Goal: Obtain resource: Download file/media

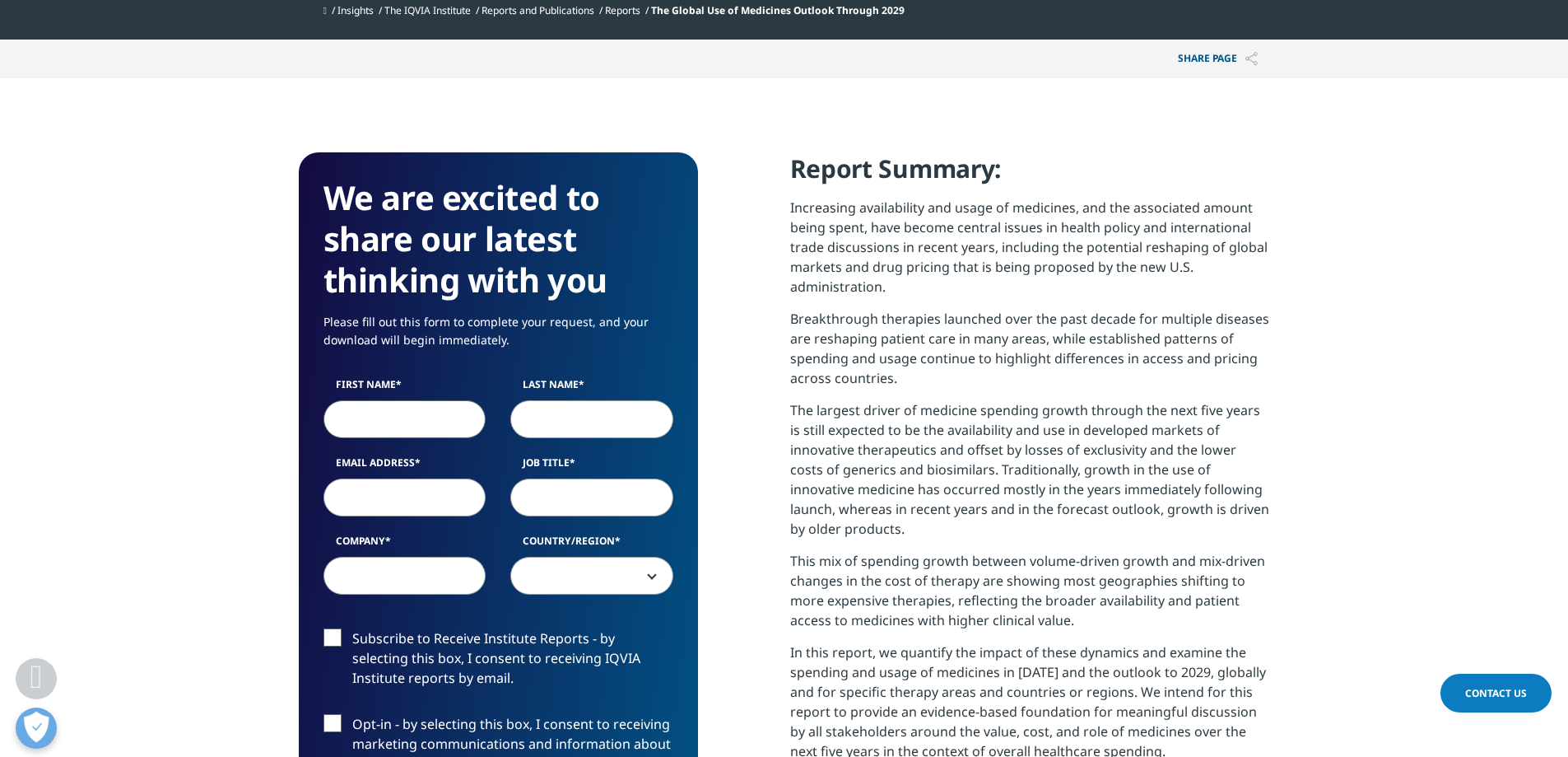
scroll to position [910, 971]
type input "ㅇ"
type input "Youngki"
type input "Hong"
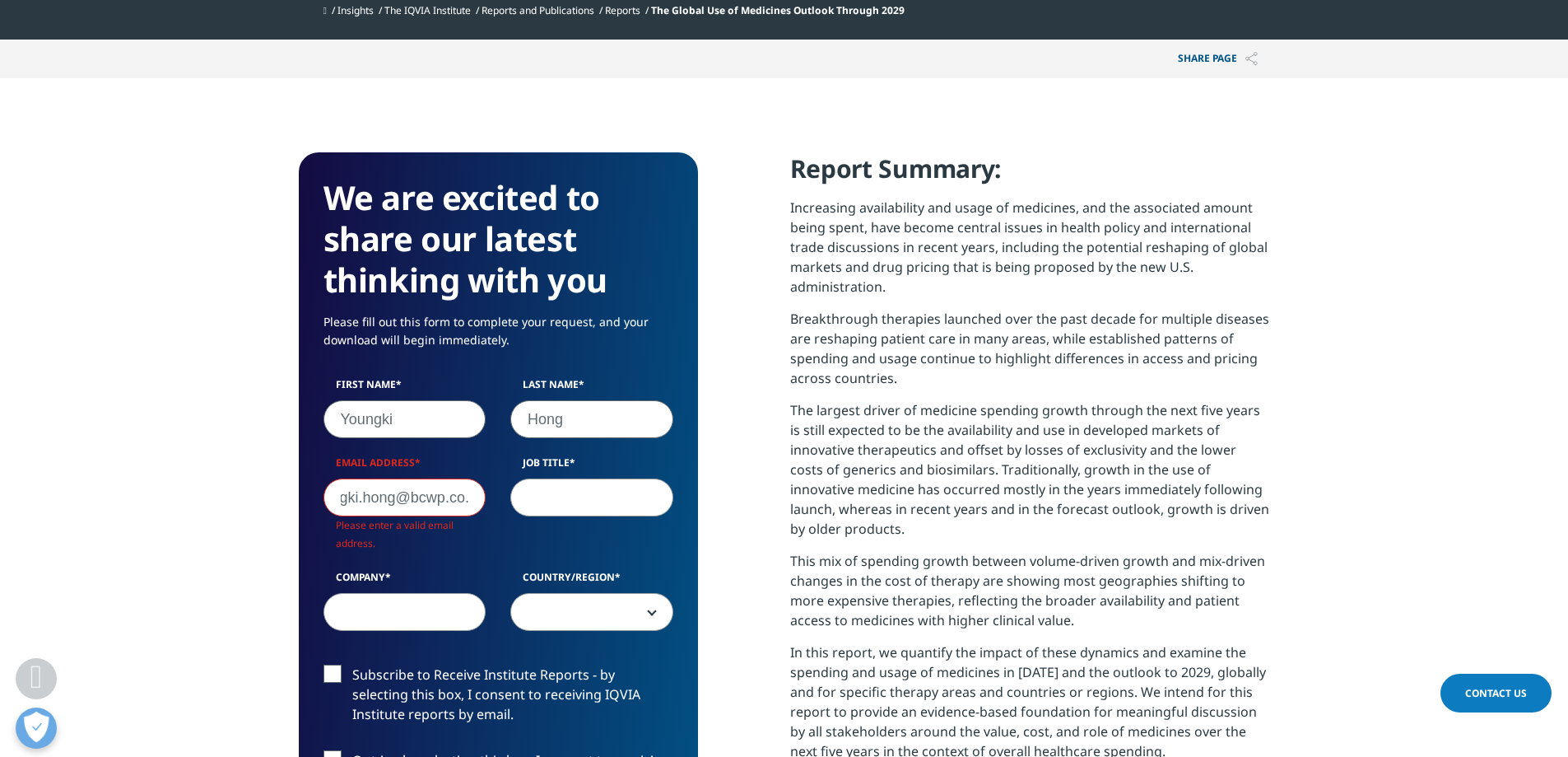
scroll to position [0, 46]
type input "[EMAIL_ADDRESS][DOMAIN_NAME]"
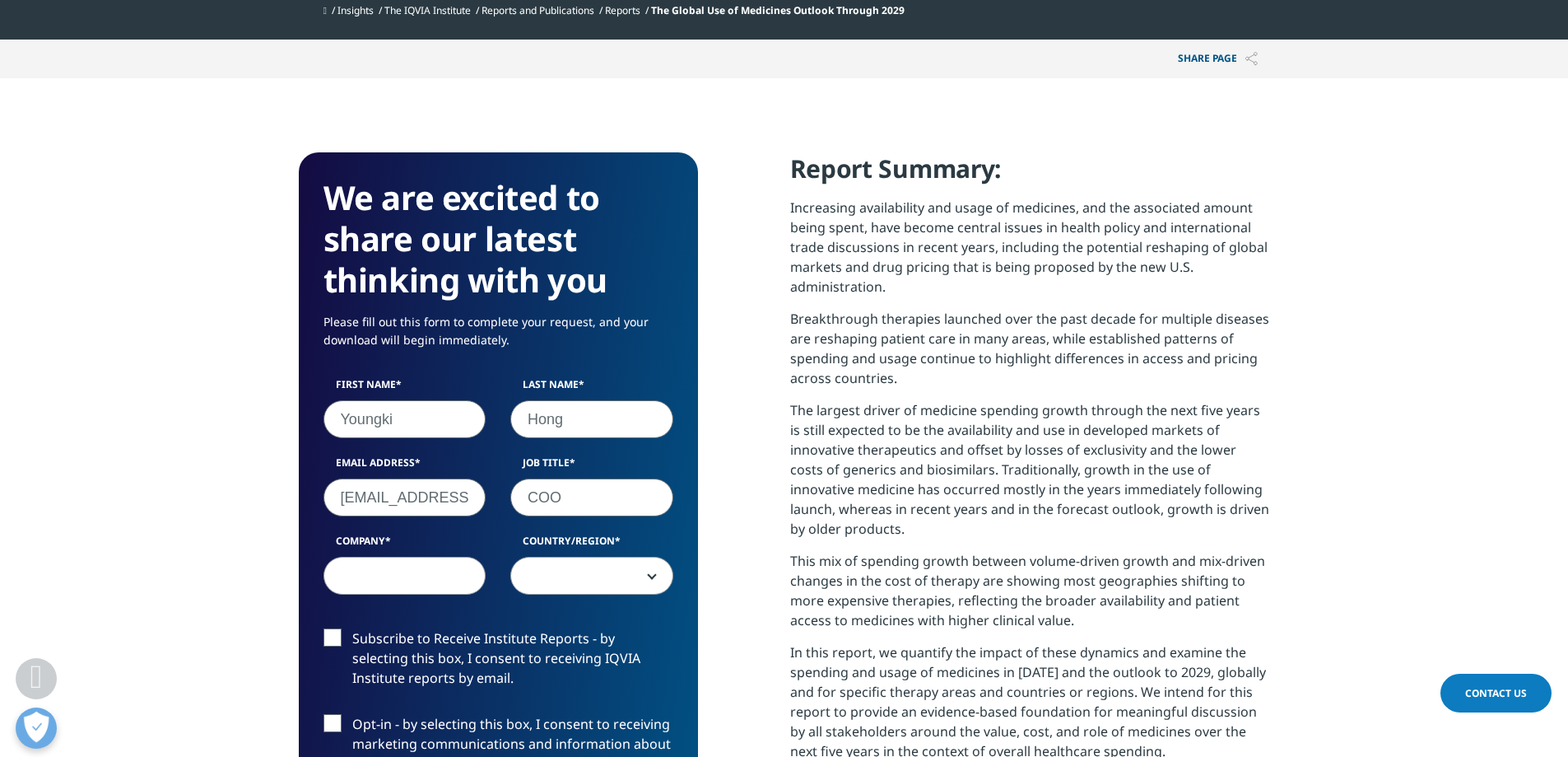
type input "COO"
type input "BCWorld Pharm"
click at [596, 568] on span at bounding box center [592, 576] width 161 height 38
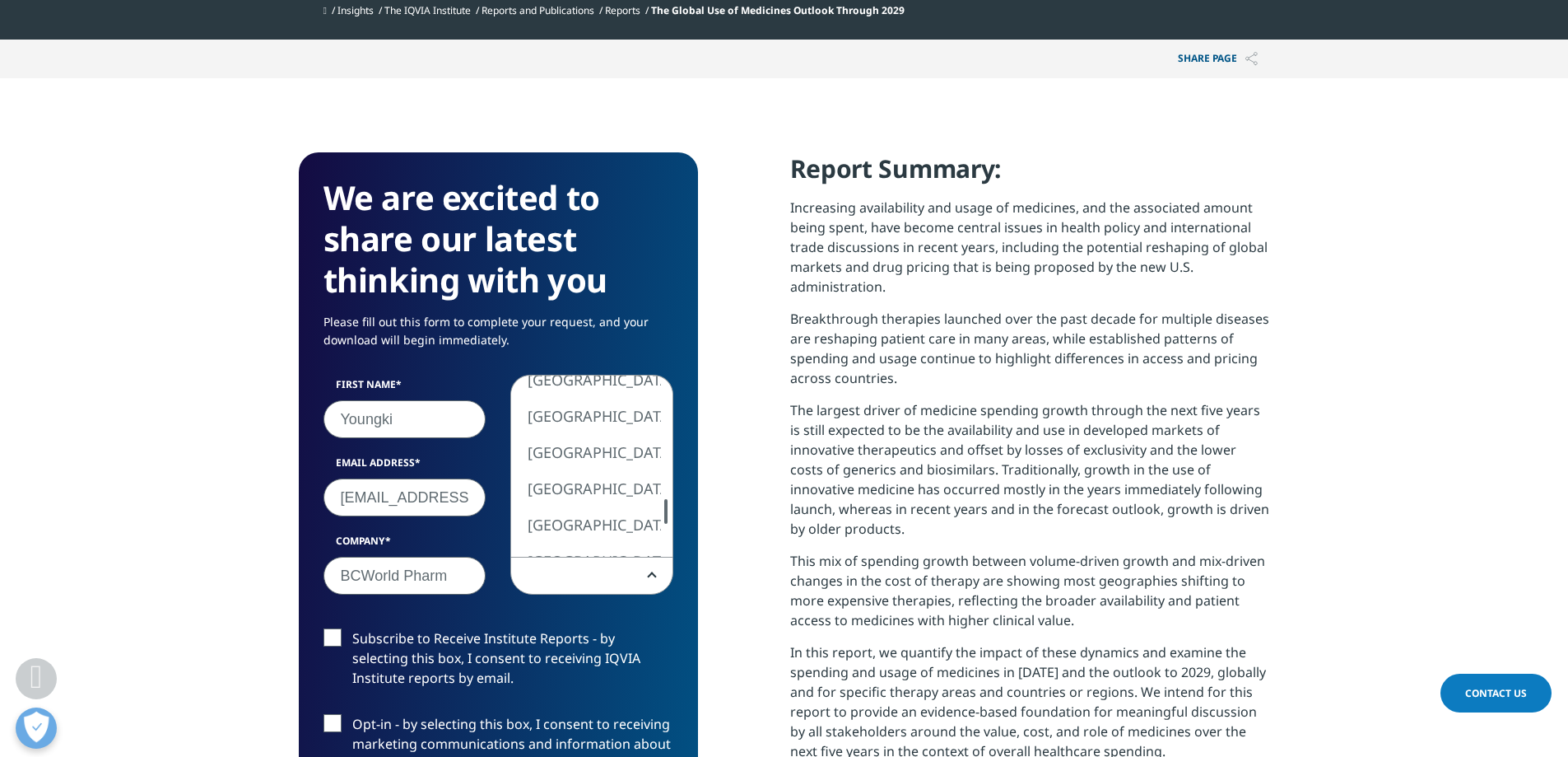
click at [663, 505] on div at bounding box center [666, 510] width 14 height 24
select select "[GEOGRAPHIC_DATA]"
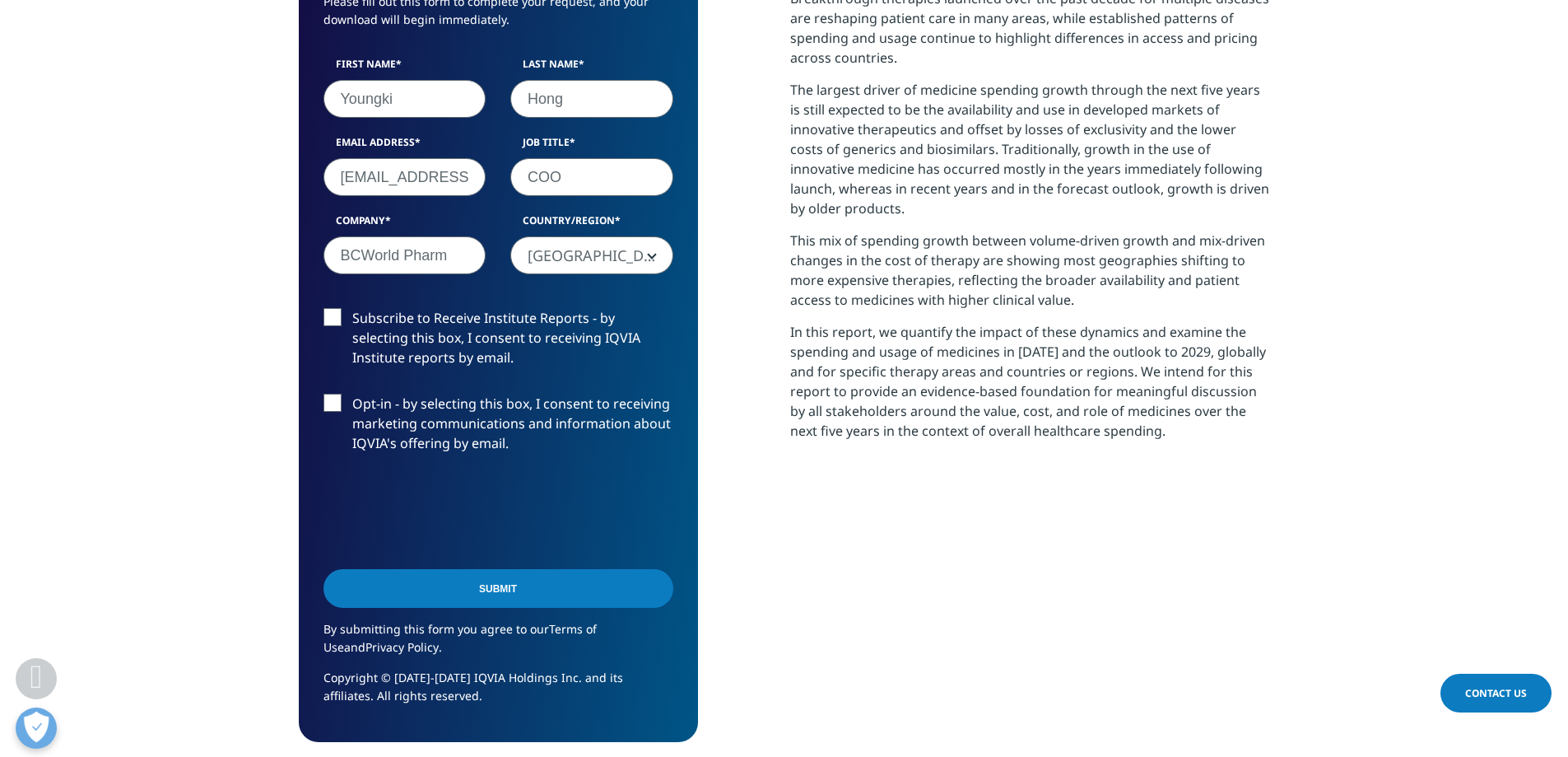
scroll to position [906, 0]
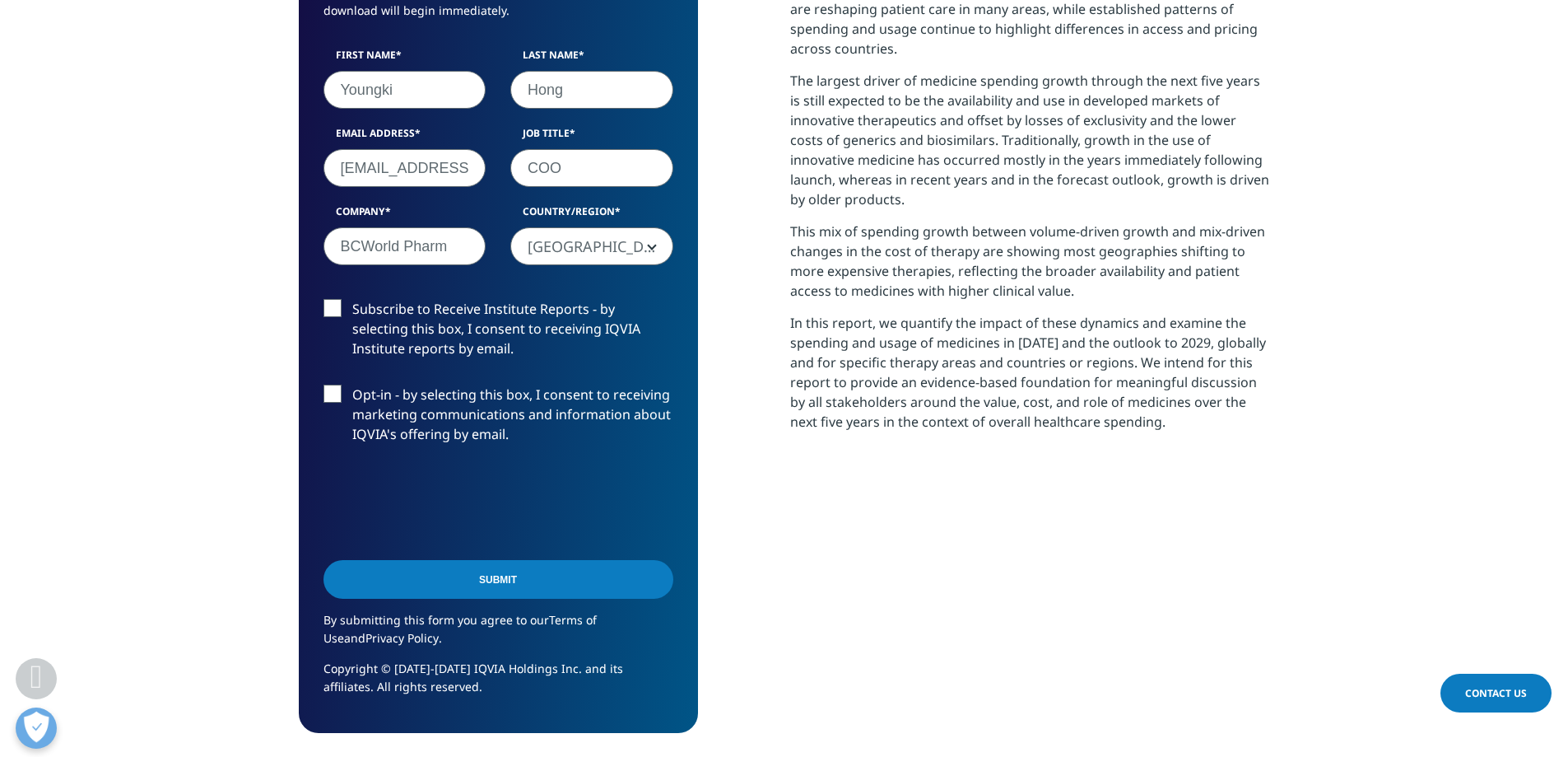
click at [326, 315] on label "Subscribe to Receive Institute Reports - by selecting this box, I consent to re…" at bounding box center [498, 333] width 350 height 68
click at [353, 299] on input "Subscribe to Receive Institute Reports - by selecting this box, I consent to re…" at bounding box center [353, 299] width 0 height 0
click at [325, 386] on label "Opt-in - by selecting this box, I consent to receiving marketing communications…" at bounding box center [498, 419] width 350 height 68
click at [353, 385] on input "Opt-in - by selecting this box, I consent to receiving marketing communications…" at bounding box center [353, 385] width 0 height 0
click at [337, 401] on label "Opt-in - by selecting this box, I consent to receiving marketing communications…" at bounding box center [498, 419] width 350 height 68
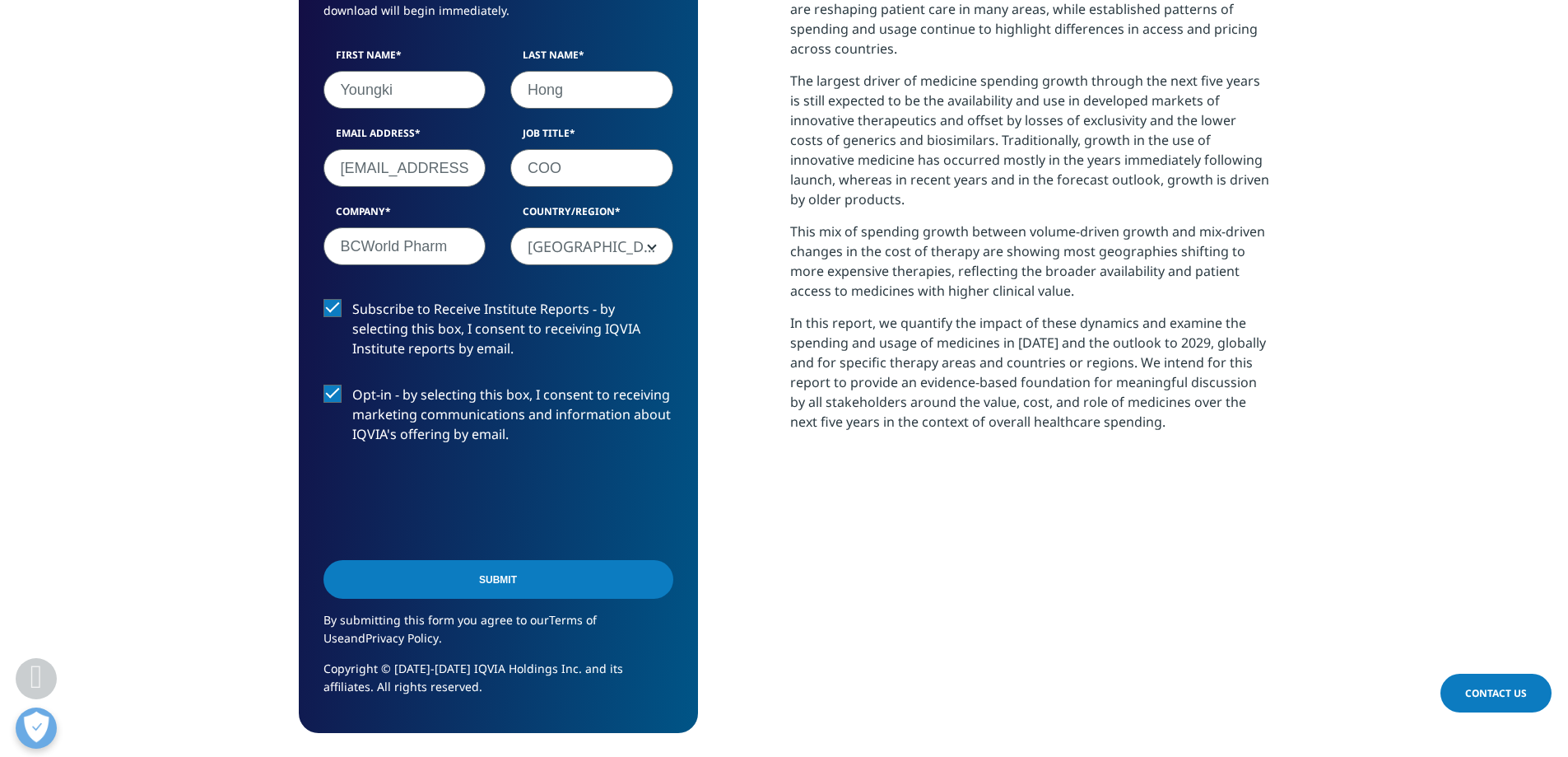
click at [353, 385] on input "Opt-in - by selecting this box, I consent to receiving marketing communications…" at bounding box center [353, 385] width 0 height 0
click at [477, 589] on input "Submit" at bounding box center [498, 579] width 350 height 39
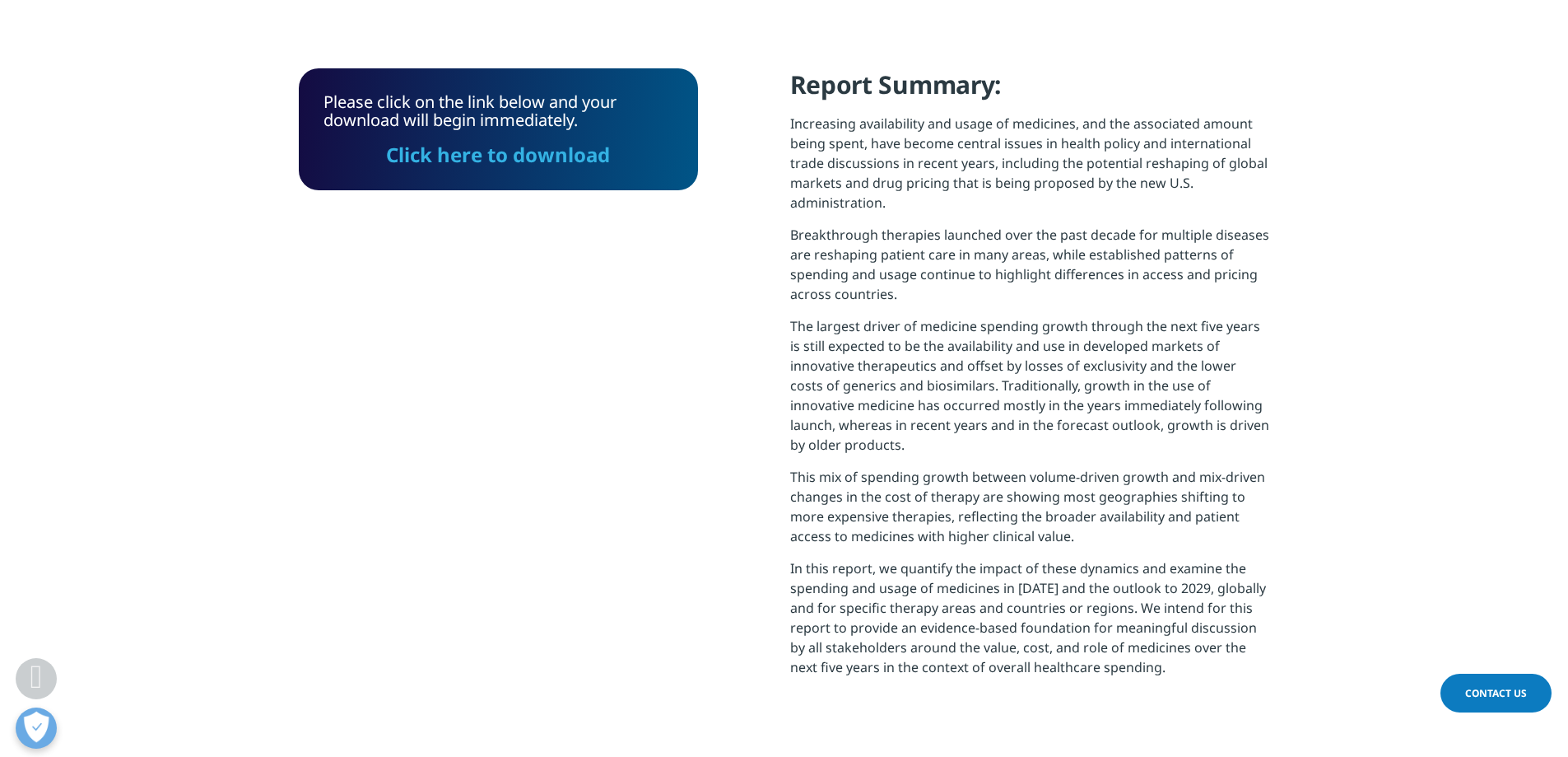
scroll to position [424, 0]
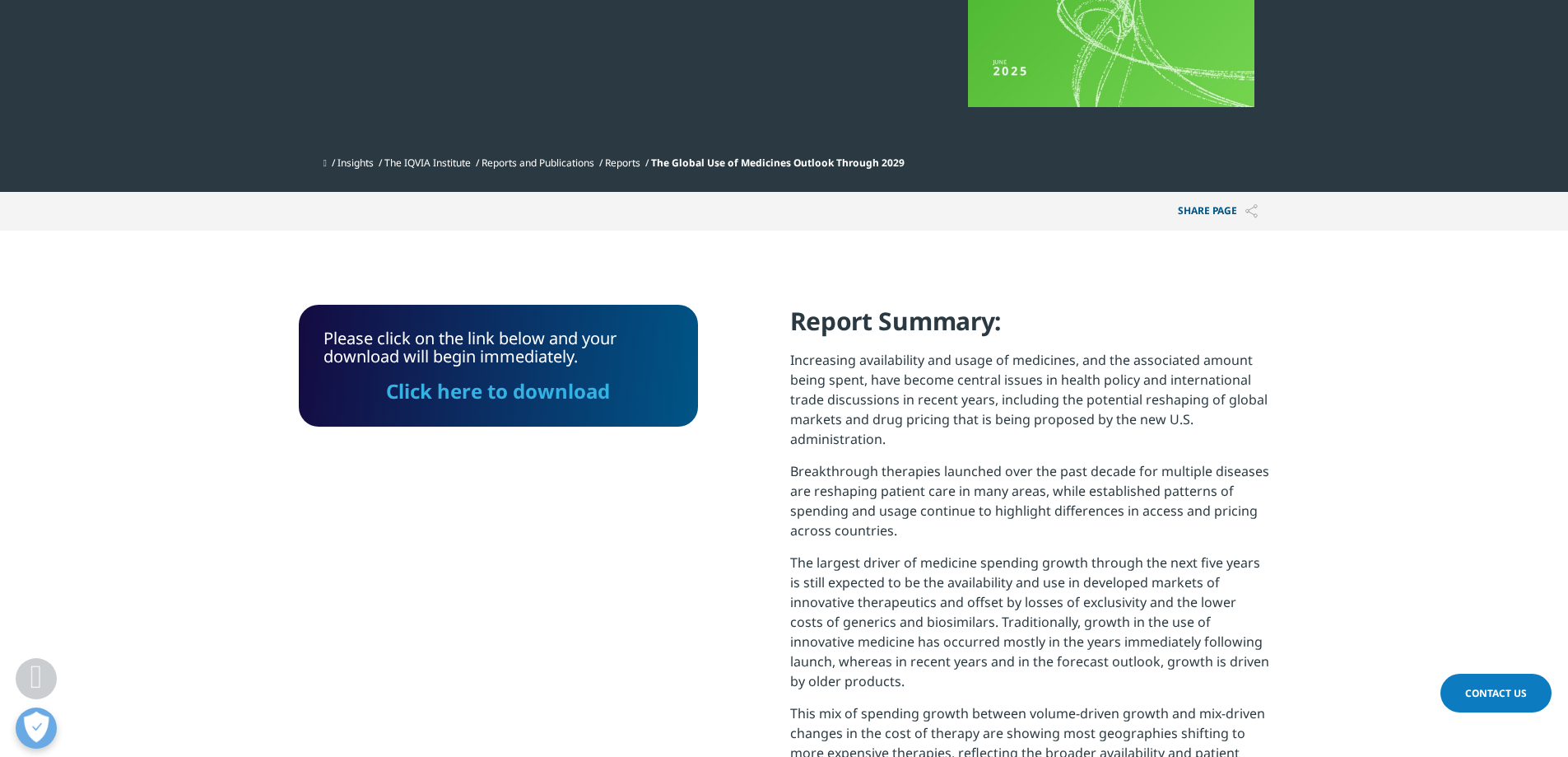
click at [504, 392] on link "Click here to download" at bounding box center [497, 391] width 223 height 27
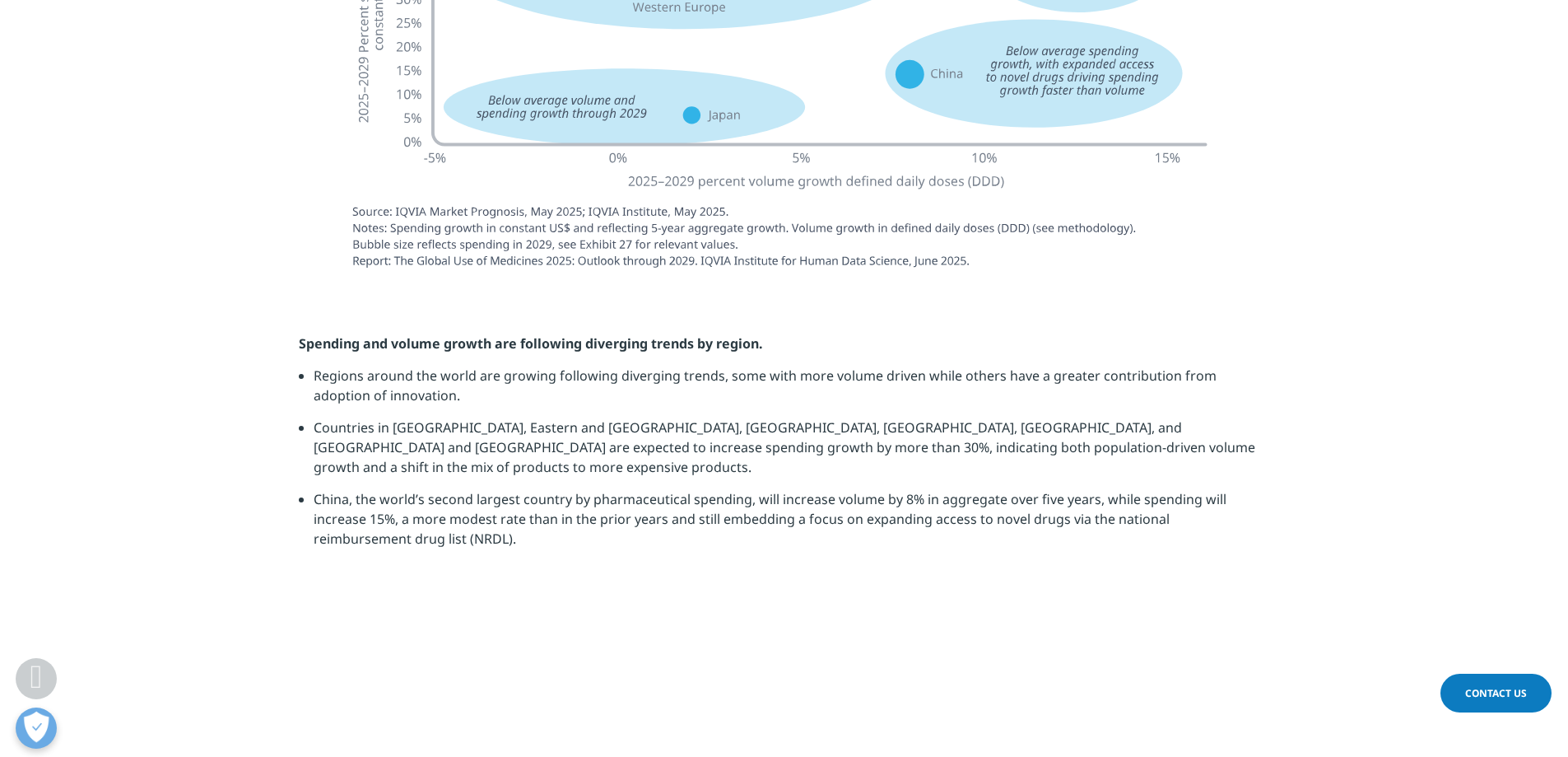
scroll to position [4046, 0]
